Goal: Transaction & Acquisition: Purchase product/service

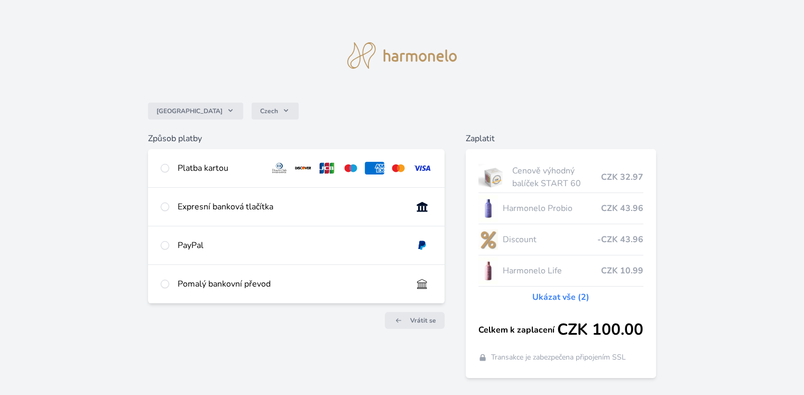
click at [237, 159] on div "Platba kartou" at bounding box center [296, 168] width 296 height 38
radio input "true"
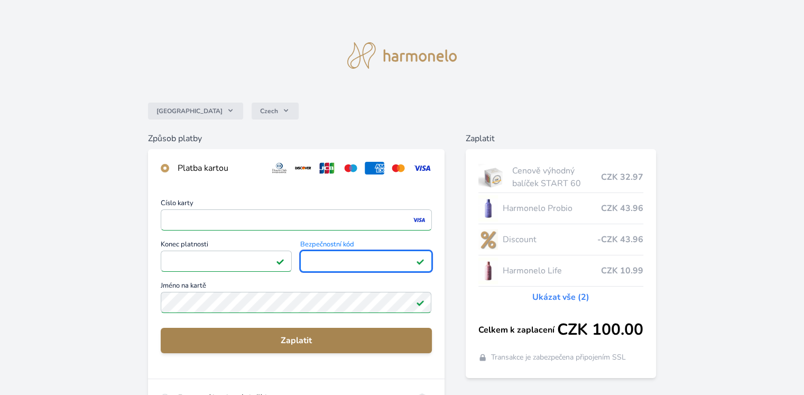
click at [301, 336] on span "Zaplatit" at bounding box center [296, 340] width 254 height 13
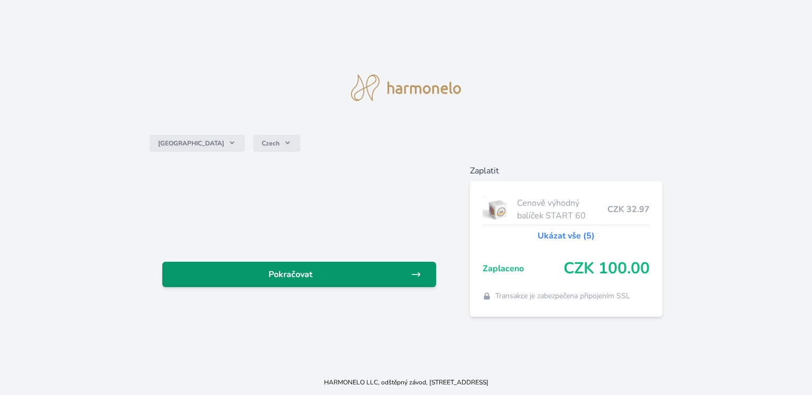
click at [314, 266] on link "Pokračovat" at bounding box center [299, 274] width 274 height 25
